Goal: Find specific page/section: Find specific page/section

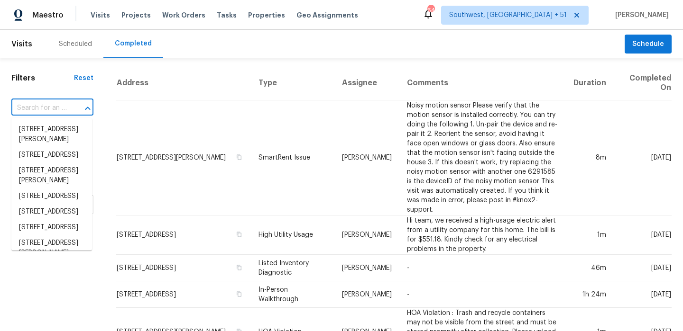
click at [58, 111] on input "text" at bounding box center [38, 108] width 55 height 15
type input "[STREET_ADDRESS][PERSON_NAME]"
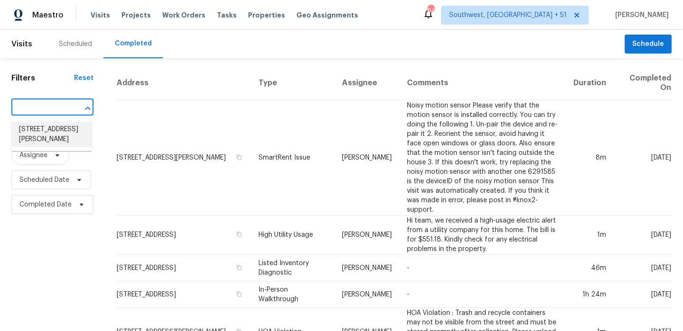
click at [43, 129] on li "[STREET_ADDRESS][PERSON_NAME]" at bounding box center [51, 135] width 81 height 26
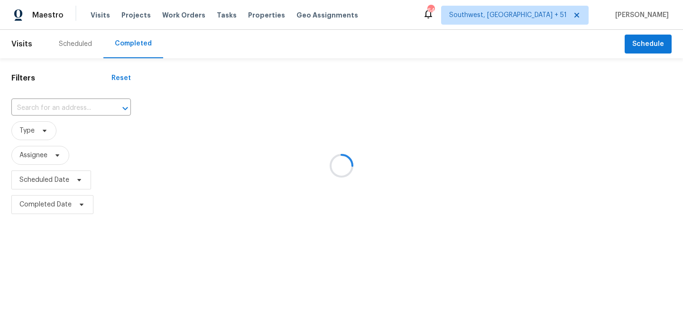
type input "[STREET_ADDRESS][PERSON_NAME]"
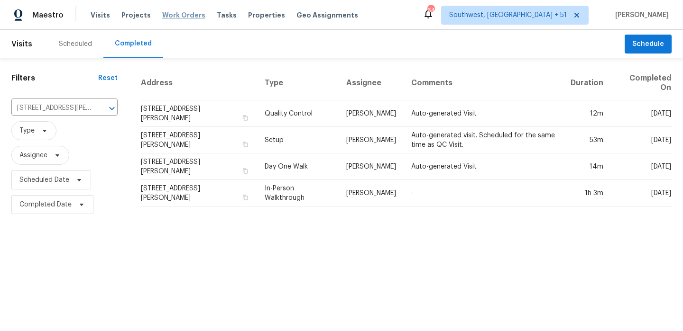
click at [173, 16] on span "Work Orders" at bounding box center [183, 14] width 43 height 9
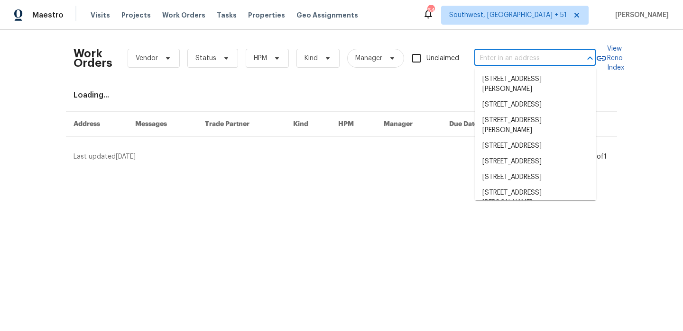
click at [502, 59] on input "text" at bounding box center [521, 58] width 95 height 15
paste input "[STREET_ADDRESS][PERSON_NAME]"
type input "[STREET_ADDRESS][PERSON_NAME]"
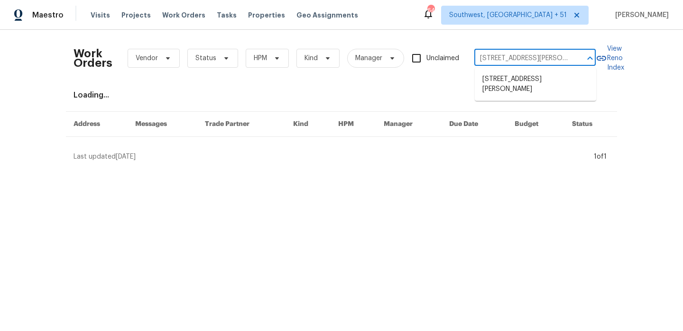
scroll to position [0, 14]
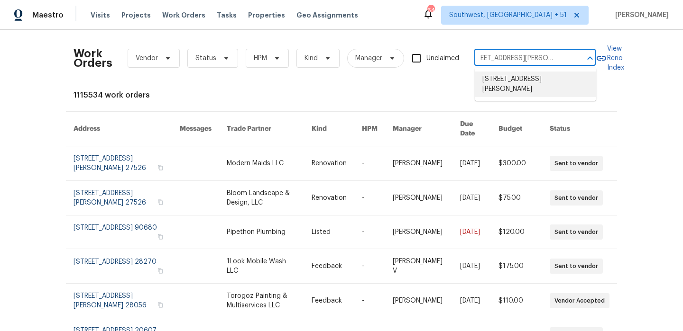
click at [508, 82] on li "[STREET_ADDRESS][PERSON_NAME]" at bounding box center [535, 85] width 121 height 26
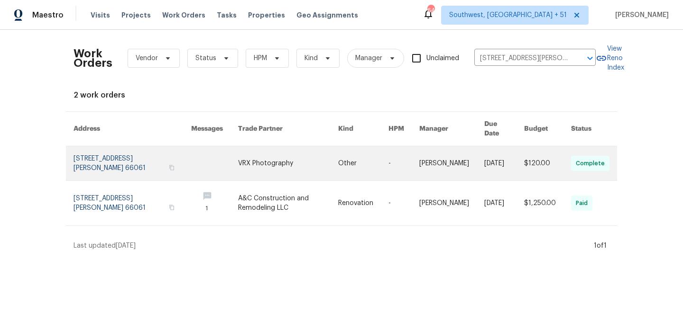
click at [388, 148] on td "-" at bounding box center [396, 163] width 31 height 35
click at [417, 155] on td "[PERSON_NAME]" at bounding box center [443, 163] width 65 height 35
click at [268, 154] on link at bounding box center [288, 163] width 100 height 34
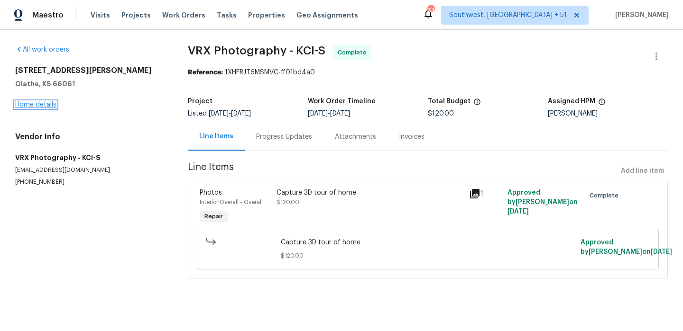
click at [42, 103] on link "Home details" at bounding box center [35, 104] width 41 height 7
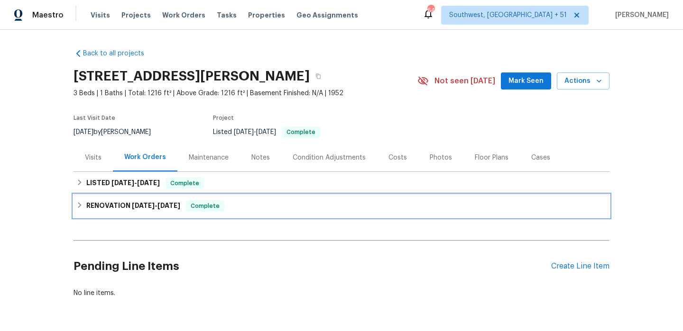
click at [253, 213] on div "RENOVATION [DATE] - [DATE] Complete" at bounding box center [341, 206] width 536 height 23
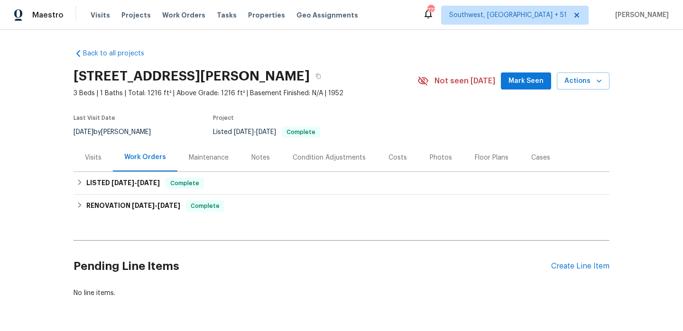
click at [95, 160] on div "Visits" at bounding box center [93, 157] width 17 height 9
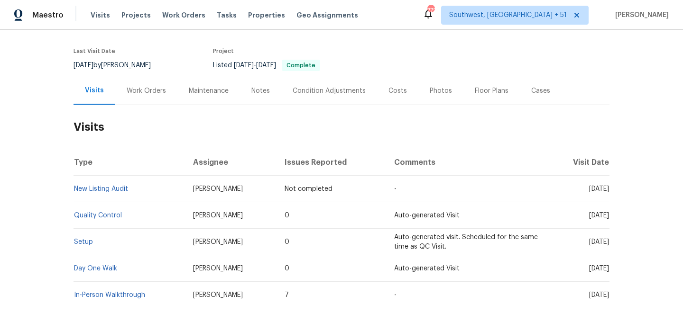
scroll to position [82, 0]
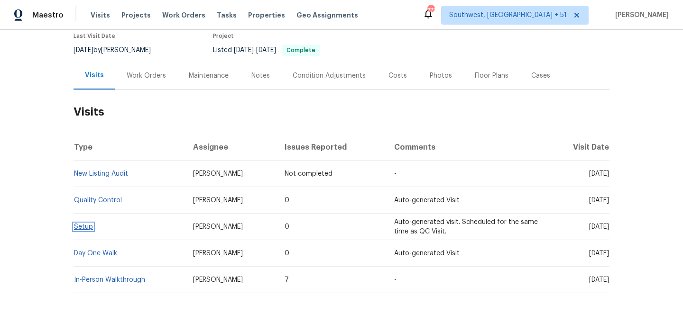
click at [85, 228] on link "Setup" at bounding box center [83, 227] width 19 height 7
